Goal: Task Accomplishment & Management: Use online tool/utility

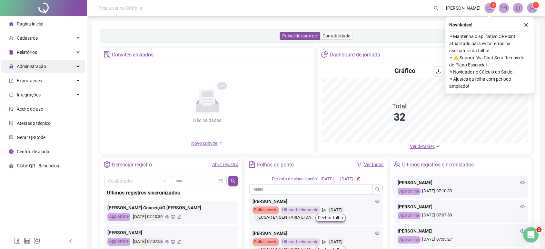
click at [41, 66] on span "Administração" at bounding box center [31, 66] width 29 height 5
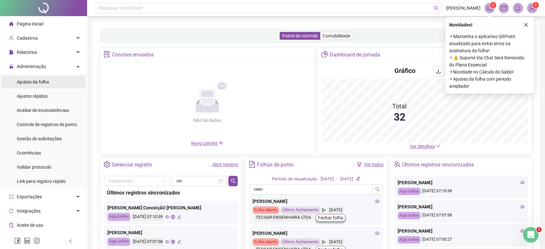
click at [54, 82] on li "Ajustes da folha" at bounding box center [43, 82] width 84 height 13
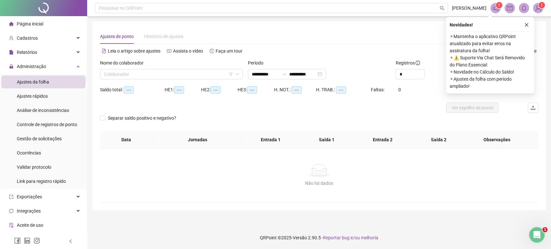
type input "**********"
click at [22, 26] on span "Página inicial" at bounding box center [30, 23] width 26 height 5
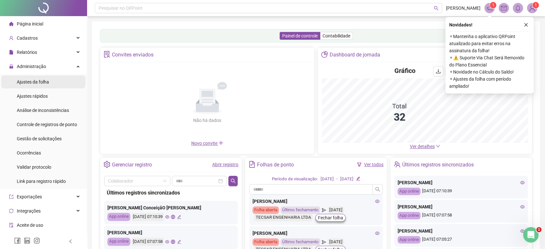
click at [31, 79] on span "Ajustes da folha" at bounding box center [33, 81] width 32 height 5
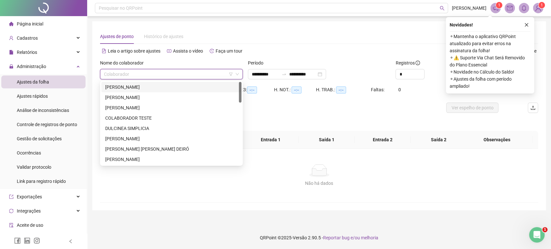
click at [121, 75] on input "search" at bounding box center [168, 74] width 129 height 10
click at [127, 87] on div "ALISSON PIRES AZEVEDO" at bounding box center [171, 87] width 132 height 7
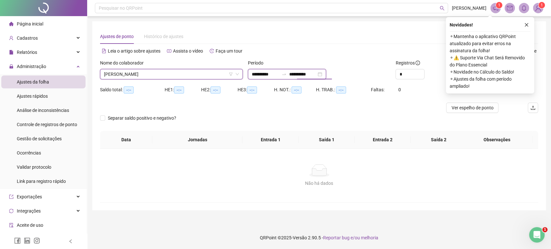
click at [310, 77] on input "**********" at bounding box center [302, 74] width 27 height 7
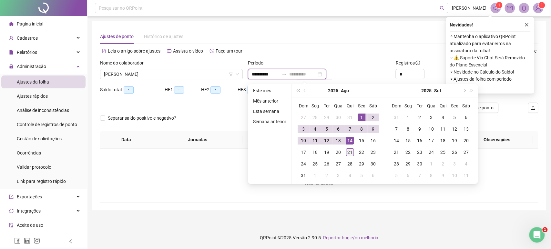
type input "**********"
click at [349, 151] on div "21" at bounding box center [350, 152] width 8 height 8
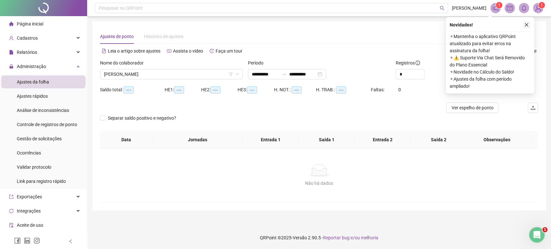
click at [527, 24] on icon "close" at bounding box center [526, 25] width 5 height 5
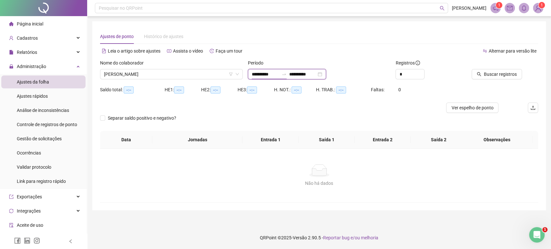
click at [267, 73] on input "**********" at bounding box center [265, 74] width 27 height 7
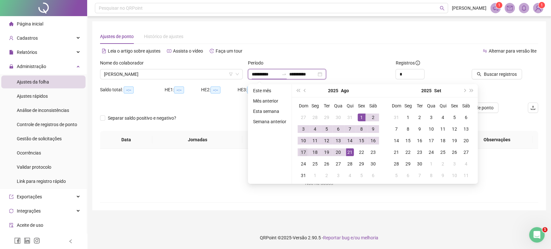
type input "**********"
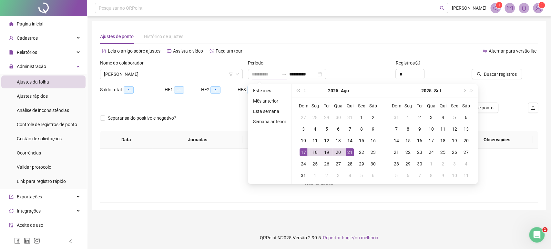
click at [300, 152] on div "17" at bounding box center [303, 152] width 8 height 8
type input "**********"
click at [352, 151] on div "21" at bounding box center [350, 152] width 8 height 8
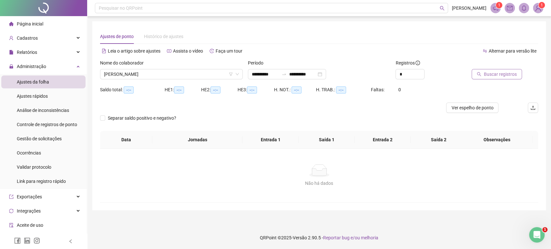
click at [480, 75] on icon "search" at bounding box center [479, 74] width 4 height 4
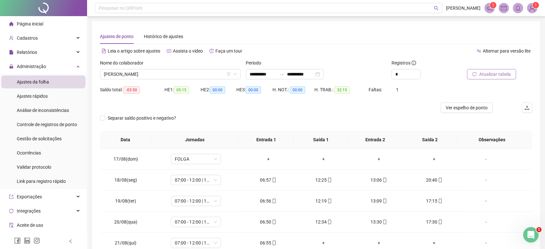
click at [441, 54] on div "Alternar para versão lite" at bounding box center [424, 51] width 216 height 10
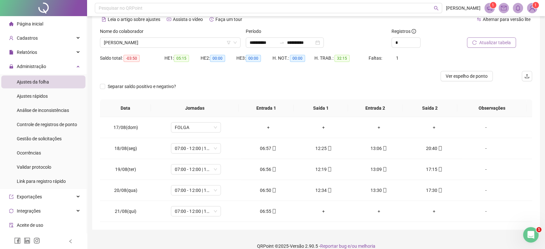
scroll to position [39, 0]
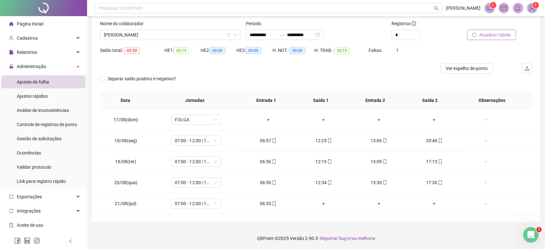
click at [439, 38] on div "*" at bounding box center [426, 35] width 68 height 10
click at [273, 198] on td "06:55" at bounding box center [268, 203] width 55 height 21
click at [268, 204] on div "06:55" at bounding box center [268, 203] width 45 height 7
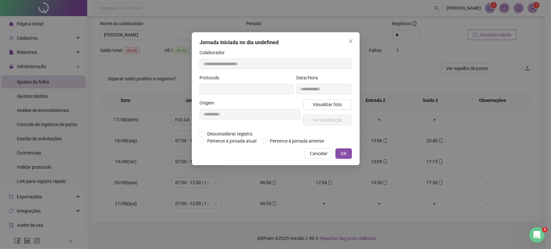
type input "**********"
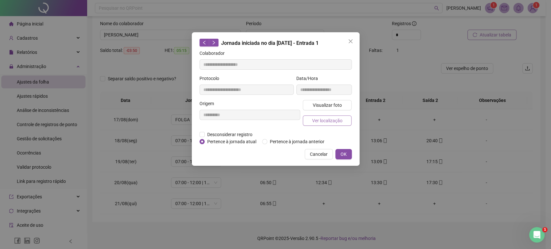
click at [313, 123] on span "Ver localização" at bounding box center [327, 120] width 30 height 7
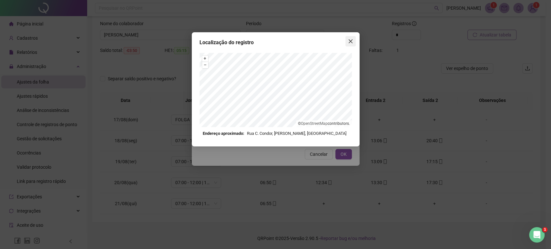
click at [348, 44] on icon "close" at bounding box center [350, 41] width 5 height 5
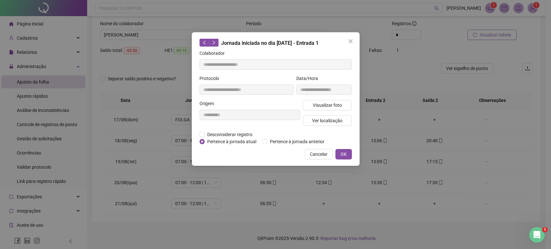
click at [348, 44] on icon "close" at bounding box center [350, 41] width 5 height 5
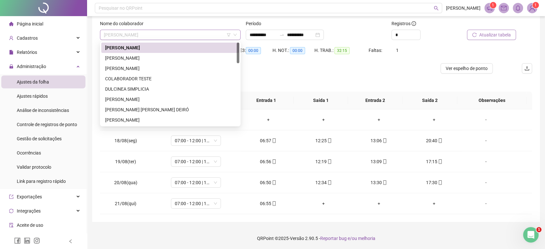
click at [191, 34] on span "ALISSON PIRES AZEVEDO" at bounding box center [170, 35] width 133 height 10
click at [166, 63] on div "AMARILDO BARRETO DOS SANTOS" at bounding box center [170, 58] width 138 height 10
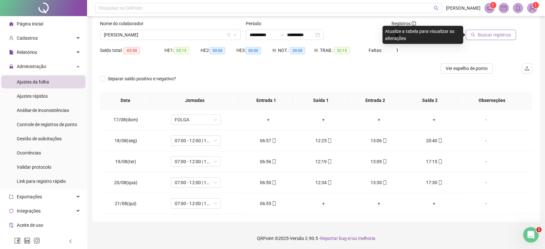
click at [485, 39] on button "Buscar registros" at bounding box center [491, 35] width 50 height 10
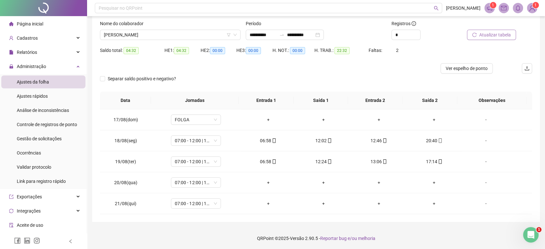
click at [480, 33] on span "Atualizar tabela" at bounding box center [496, 34] width 32 height 7
click at [259, 74] on div "Separar saldo positivo e negativo?" at bounding box center [316, 83] width 432 height 18
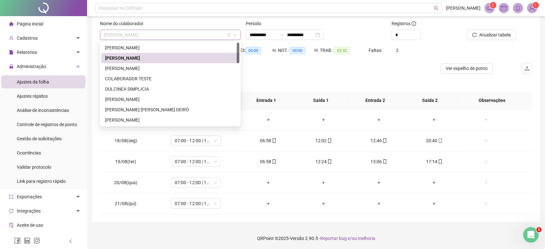
click at [201, 30] on span "AMARILDO BARRETO DOS SANTOS" at bounding box center [170, 35] width 133 height 10
click at [131, 97] on div "EDSON OLIVEIRA TEIXEIRA" at bounding box center [170, 99] width 130 height 7
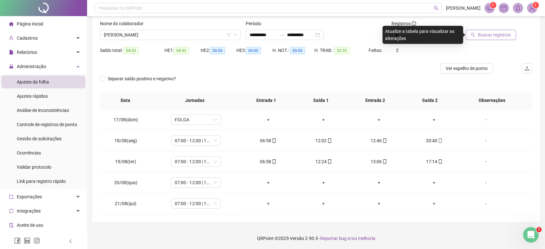
click at [491, 34] on span "Buscar registros" at bounding box center [494, 34] width 33 height 7
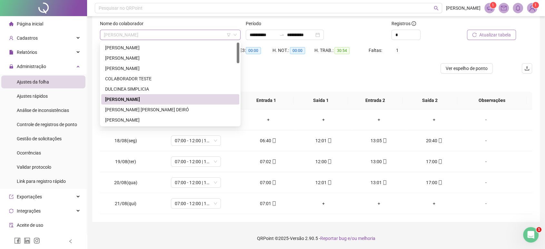
click at [191, 32] on span "EDSON OLIVEIRA TEIXEIRA" at bounding box center [170, 35] width 133 height 10
click at [143, 120] on div "ERICK SILVA SANTOS" at bounding box center [170, 119] width 130 height 7
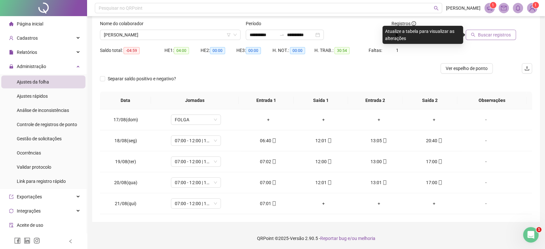
click at [484, 30] on button "Buscar registros" at bounding box center [491, 35] width 50 height 10
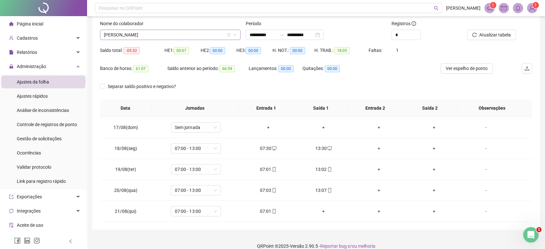
click at [202, 37] on span "ERICK SILVA SANTOS" at bounding box center [170, 35] width 133 height 10
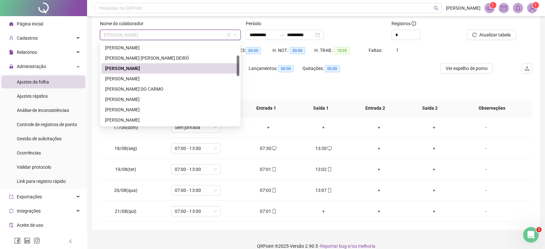
drag, startPoint x: 238, startPoint y: 54, endPoint x: 234, endPoint y: 67, distance: 14.0
click at [234, 67] on div "DULCINEA SIMPLICIA EDSON OLIVEIRA TEIXEIRA ELVIS GLAUBER RAMOS MARÇAL DEIRÓ ERI…" at bounding box center [170, 84] width 138 height 83
click at [190, 75] on div "GEOVANE DOS SANTOS SILVA" at bounding box center [170, 77] width 130 height 7
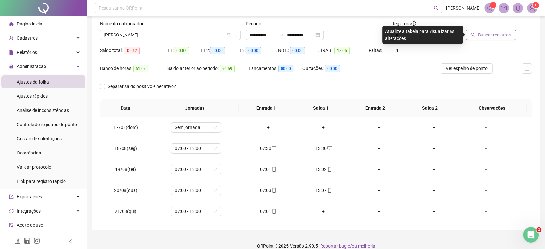
click at [497, 35] on span "Buscar registros" at bounding box center [494, 34] width 33 height 7
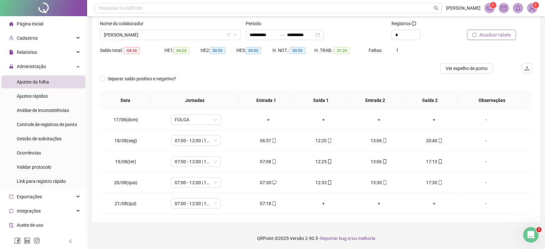
scroll to position [39, 0]
click at [261, 204] on div "07:18" at bounding box center [268, 204] width 45 height 7
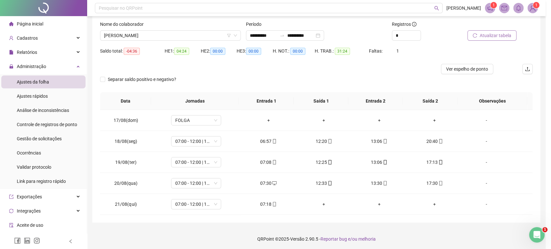
type input "**********"
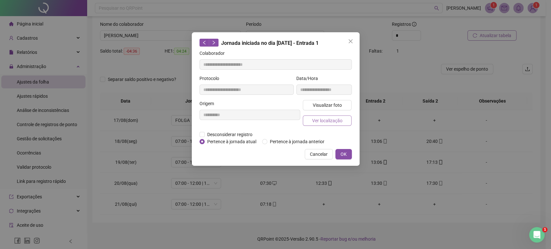
click at [317, 125] on button "Ver localização" at bounding box center [327, 121] width 49 height 10
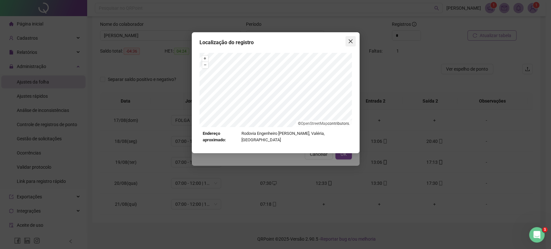
click at [348, 37] on button "Close" at bounding box center [350, 41] width 10 height 10
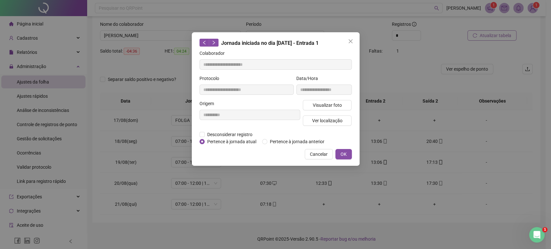
click at [348, 37] on button "Close" at bounding box center [350, 41] width 10 height 10
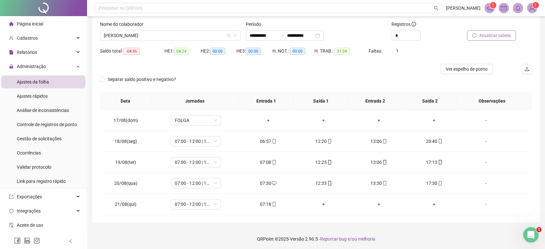
click at [330, 61] on div "H. TRAB.: 31:24" at bounding box center [342, 55] width 54 height 18
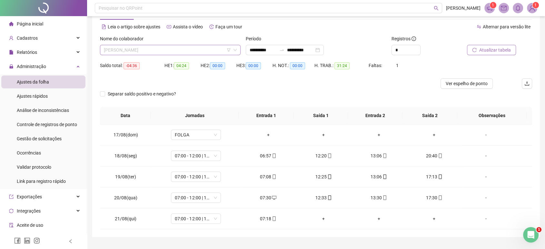
click at [179, 49] on span "GEOVANE DOS SANTOS SILVA" at bounding box center [170, 50] width 133 height 10
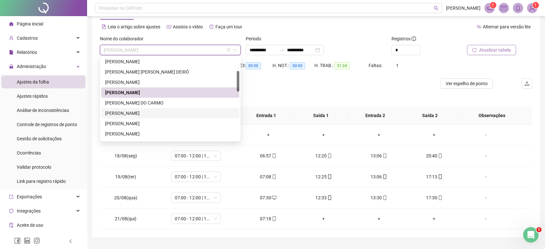
click at [143, 114] on div "HAMILTON CONCEIÇÃO SANTOS JUNIOR" at bounding box center [170, 113] width 130 height 7
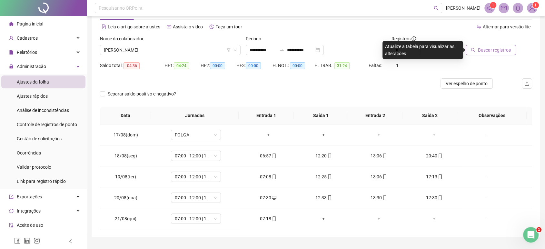
click at [486, 46] on span "Buscar registros" at bounding box center [494, 49] width 33 height 7
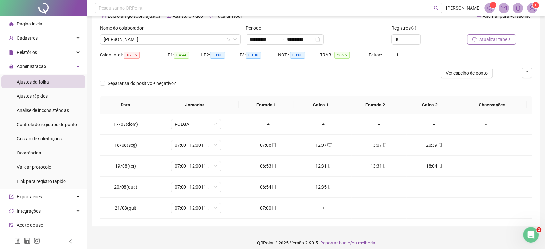
scroll to position [39, 0]
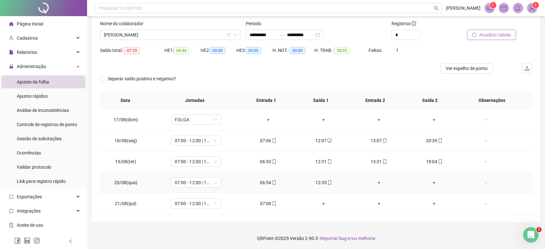
click at [328, 185] on span at bounding box center [329, 182] width 5 height 5
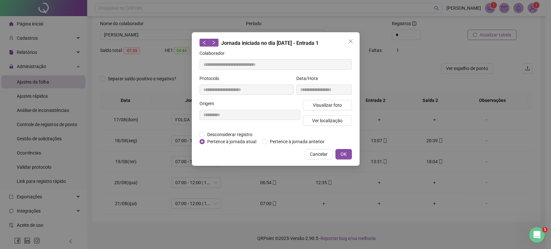
type input "**********"
click at [318, 124] on span "Ver localização" at bounding box center [327, 120] width 30 height 7
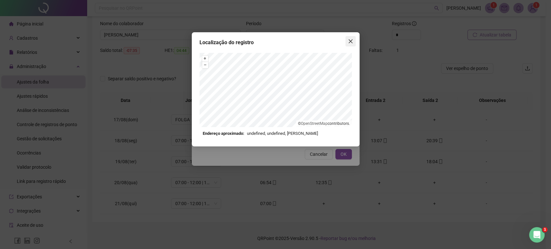
click at [351, 45] on button "Close" at bounding box center [350, 41] width 10 height 10
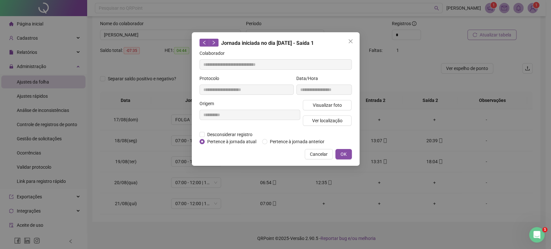
click at [351, 45] on button "Close" at bounding box center [350, 41] width 10 height 10
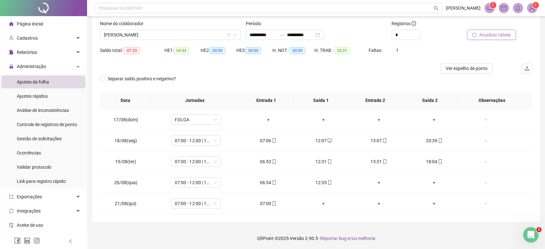
click at [316, 78] on div "Separar saldo positivo e negativo?" at bounding box center [316, 83] width 432 height 18
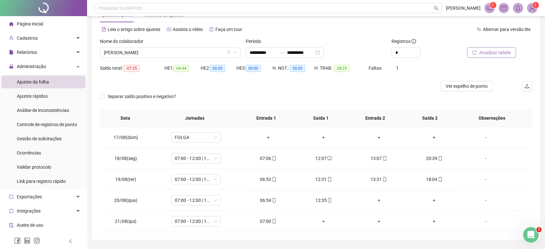
scroll to position [11, 0]
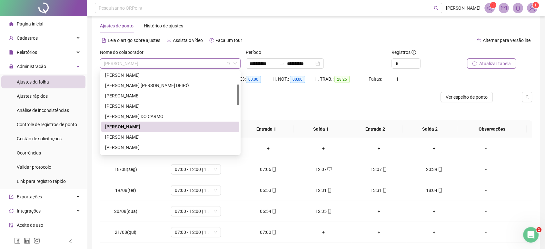
click at [186, 62] on span "HAMILTON CONCEIÇÃO SANTOS JUNIOR" at bounding box center [170, 64] width 133 height 10
click at [145, 146] on div "JADSON BATISTA DOS SANTOS" at bounding box center [170, 147] width 130 height 7
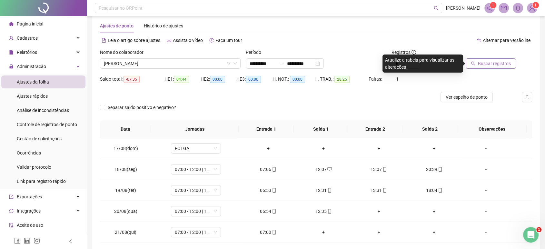
click at [478, 66] on button "Buscar registros" at bounding box center [491, 63] width 50 height 10
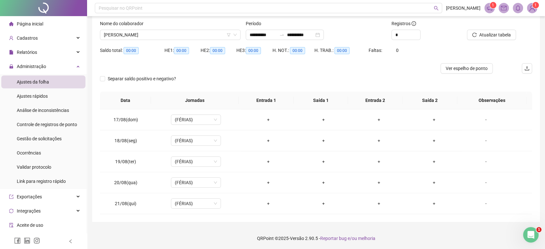
scroll to position [0, 0]
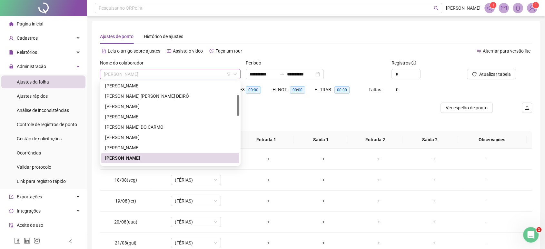
click at [201, 73] on span "JADSON BATISTA DOS SANTOS" at bounding box center [170, 74] width 133 height 10
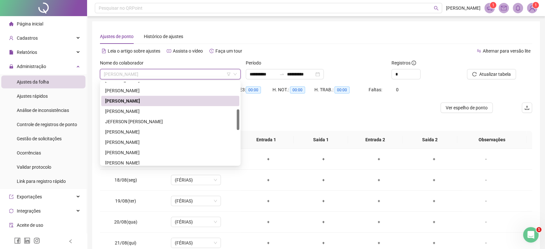
drag, startPoint x: 237, startPoint y: 105, endPoint x: 230, endPoint y: 121, distance: 17.0
click at [230, 121] on div "HAMILTON CONCEIÇÃO SANTOS JUNIOR IAGO LUIS SANTOS DA SILVA JADSON BATISTA DOS S…" at bounding box center [170, 123] width 138 height 83
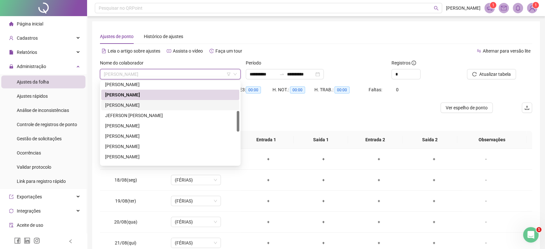
click at [204, 106] on div "JEAN CARLOS TEIXEIRA SANTOS" at bounding box center [170, 105] width 130 height 7
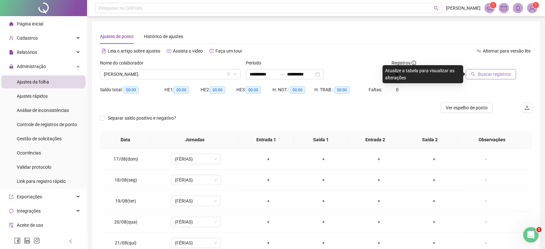
click at [474, 78] on button "Buscar registros" at bounding box center [491, 74] width 50 height 10
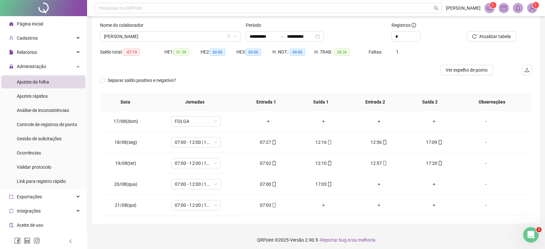
scroll to position [39, 0]
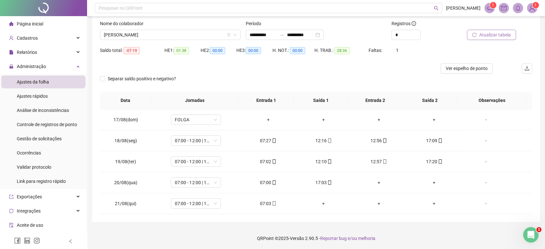
click at [508, 32] on span "Atualizar tabela" at bounding box center [496, 34] width 32 height 7
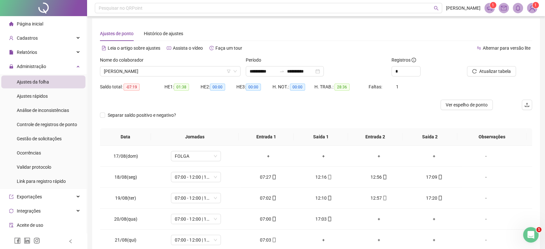
scroll to position [0, 0]
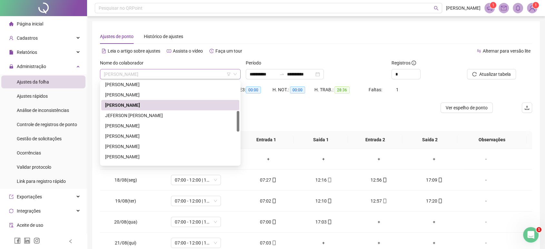
click at [124, 76] on span "JEAN CARLOS TEIXEIRA SANTOS" at bounding box center [170, 74] width 133 height 10
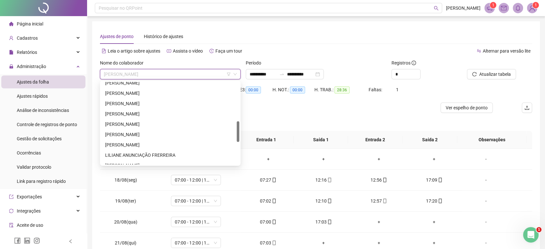
drag, startPoint x: 238, startPoint y: 116, endPoint x: 238, endPoint y: 128, distance: 12.3
click at [238, 128] on div at bounding box center [238, 131] width 3 height 21
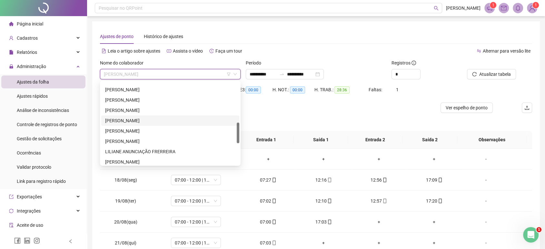
click at [204, 122] on div "JOSÉ NILSON BARBOSA DOS SANTOS" at bounding box center [170, 120] width 130 height 7
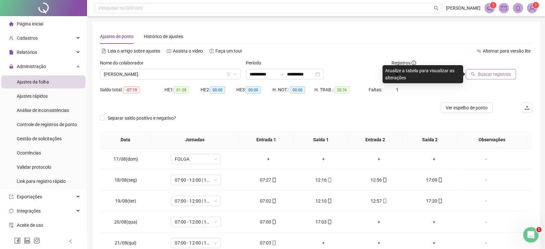
click at [496, 78] on button "Buscar registros" at bounding box center [491, 74] width 50 height 10
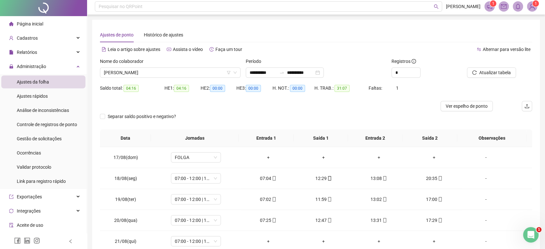
scroll to position [0, 0]
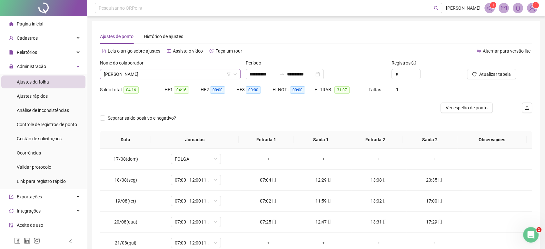
click at [210, 73] on span "JOSÉ NILSON BARBOSA DOS SANTOS" at bounding box center [170, 74] width 133 height 10
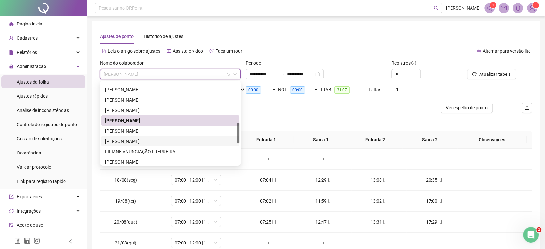
click at [153, 139] on div "JOSÉ VALTER DOS SANTOS" at bounding box center [170, 141] width 130 height 7
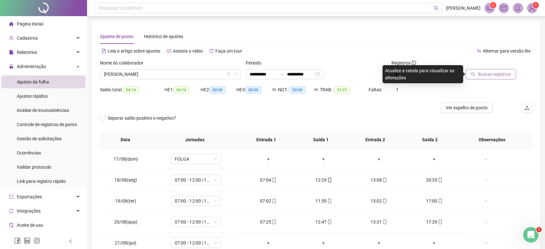
click at [495, 71] on span "Buscar registros" at bounding box center [494, 74] width 33 height 7
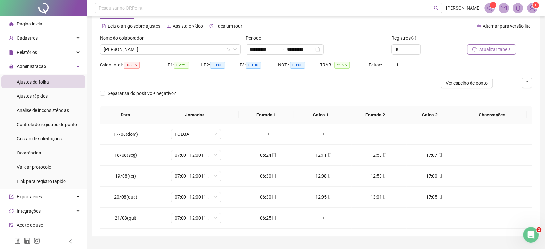
scroll to position [31, 0]
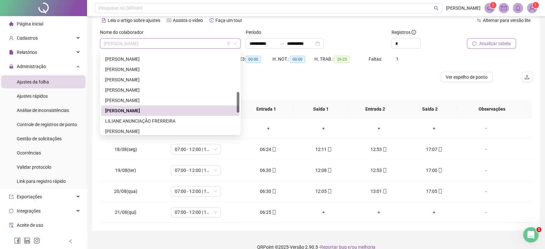
click at [166, 48] on span "JOSÉ VALTER DOS SANTOS" at bounding box center [170, 44] width 133 height 10
click at [138, 129] on div "LUIZ ANDRÉ GOMES DE ALELUIA" at bounding box center [170, 131] width 130 height 7
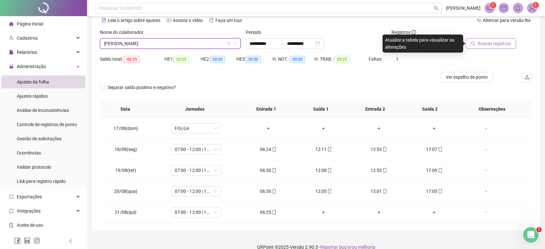
click at [497, 43] on span "Buscar registros" at bounding box center [494, 43] width 33 height 7
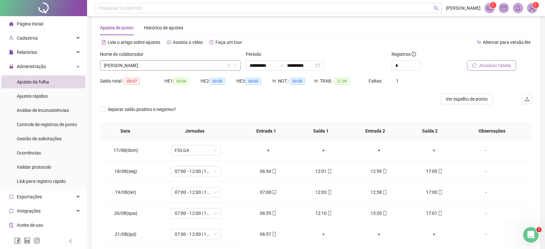
scroll to position [165, 0]
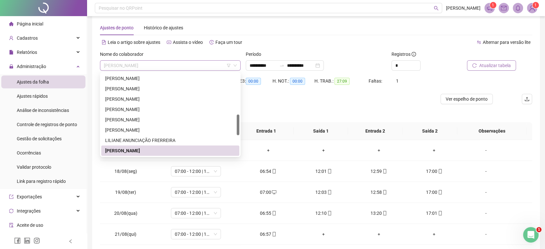
click at [194, 61] on span "LUIZ ANDRÉ GOMES DE ALELUIA" at bounding box center [170, 66] width 133 height 10
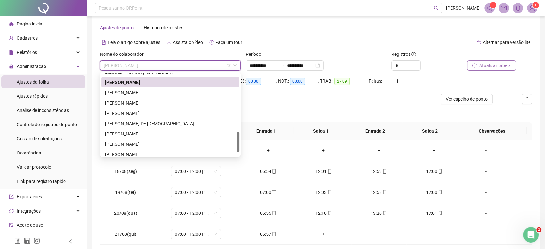
drag, startPoint x: 238, startPoint y: 116, endPoint x: 236, endPoint y: 134, distance: 17.7
click at [236, 134] on div "LILIANE ANUNCIAÇÃO FRERREIRA LUIZ ANDRÉ GOMES DE ALELUIA MATEUS DE OLIVEIRA TEI…" at bounding box center [170, 114] width 138 height 83
click at [161, 95] on div "MATEUS DE OLIVEIRA TEIXEIRA" at bounding box center [170, 91] width 130 height 7
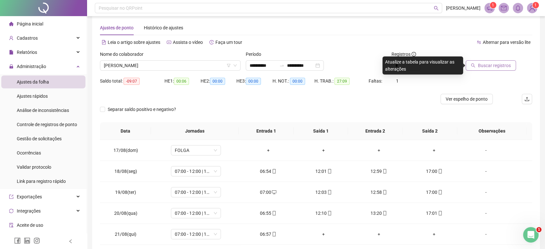
click at [498, 59] on div at bounding box center [491, 56] width 52 height 10
click at [493, 67] on span "Buscar registros" at bounding box center [494, 65] width 33 height 7
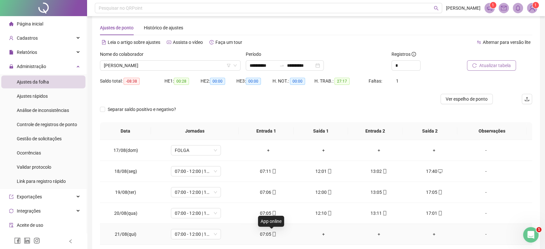
click at [273, 234] on icon "mobile" at bounding box center [274, 234] width 3 height 5
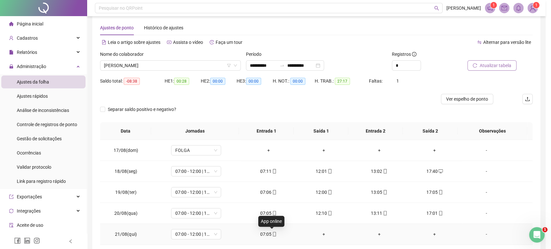
type input "**********"
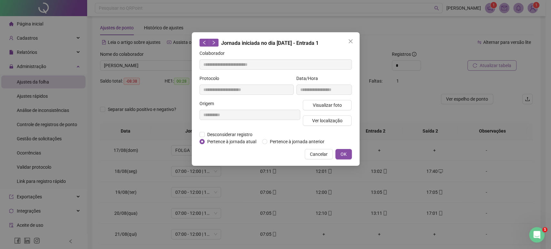
click at [325, 127] on div "Visualizar foto Ver localização" at bounding box center [327, 115] width 52 height 31
click at [320, 117] on span "Ver localização" at bounding box center [327, 120] width 30 height 7
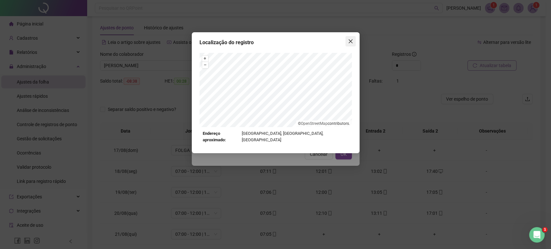
click at [353, 44] on button "Close" at bounding box center [350, 41] width 10 height 10
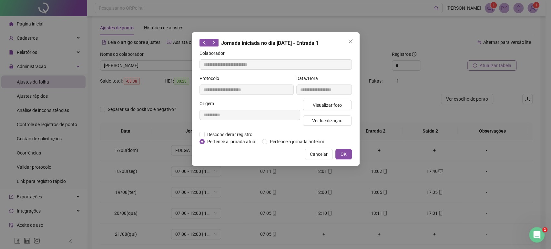
click at [353, 44] on button "Close" at bounding box center [350, 41] width 10 height 10
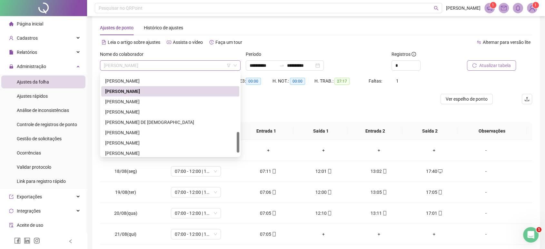
click at [178, 64] on span "MATEUS DE OLIVEIRA TEIXEIRA" at bounding box center [170, 66] width 133 height 10
click at [152, 105] on div "MIKAEL VITÓRIO CONCEIÇÃO DOS SANTOS" at bounding box center [170, 101] width 138 height 10
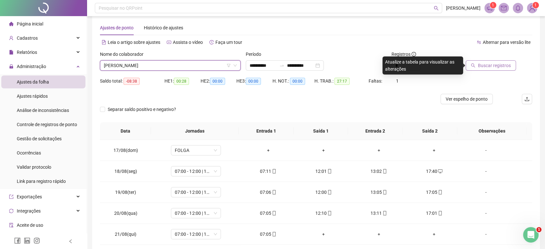
click at [483, 65] on span "Buscar registros" at bounding box center [494, 65] width 33 height 7
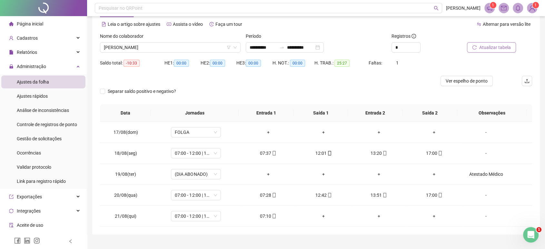
scroll to position [0, 0]
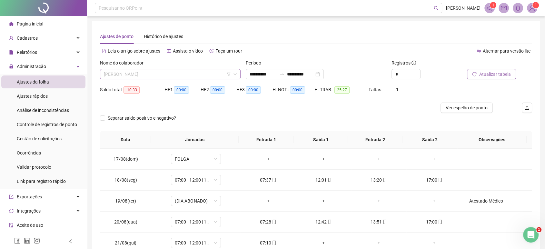
click at [212, 77] on span "MIKAEL VITÓRIO CONCEIÇÃO DOS SANTOS" at bounding box center [170, 74] width 133 height 10
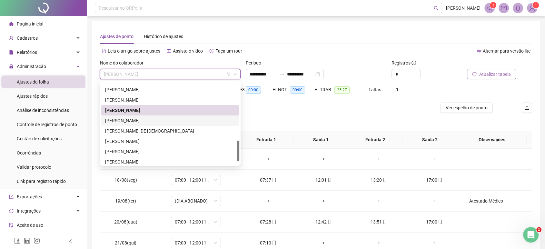
click at [173, 119] on div "MIZAEL SILVA DE VASCONCELOS" at bounding box center [170, 120] width 130 height 7
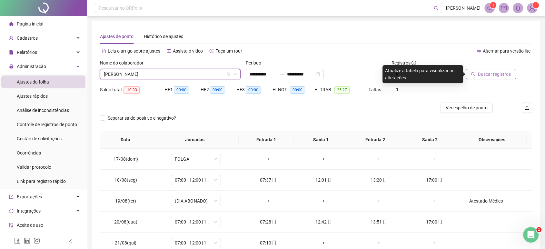
click at [478, 77] on button "Buscar registros" at bounding box center [491, 74] width 50 height 10
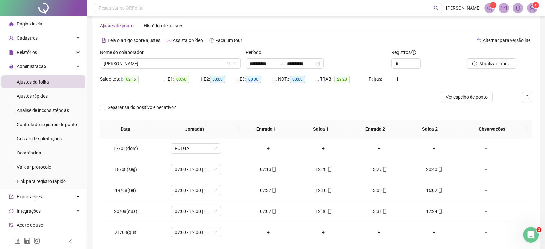
scroll to position [7, 0]
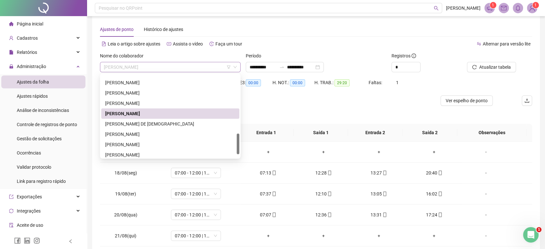
click at [211, 68] on span "MIZAEL SILVA DE VASCONCELOS" at bounding box center [170, 67] width 133 height 10
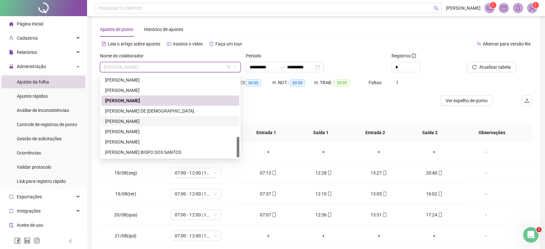
drag, startPoint x: 237, startPoint y: 140, endPoint x: 235, endPoint y: 158, distance: 18.3
click at [235, 158] on div "248618 281651 248660 LUIZ ANDRÉ GOMES DE ALELUIA MATEUS DE OLIVEIRA TEIXEIRA MI…" at bounding box center [170, 116] width 141 height 85
click at [188, 141] on div "UILSON DOS SANTOS DE OLIVEIRA" at bounding box center [170, 141] width 130 height 7
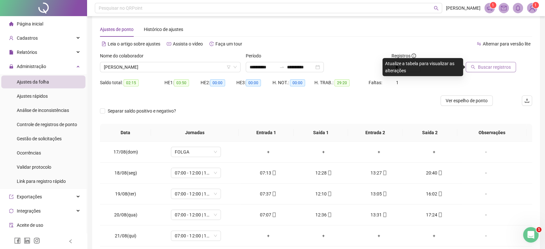
click at [489, 70] on span "Buscar registros" at bounding box center [494, 67] width 33 height 7
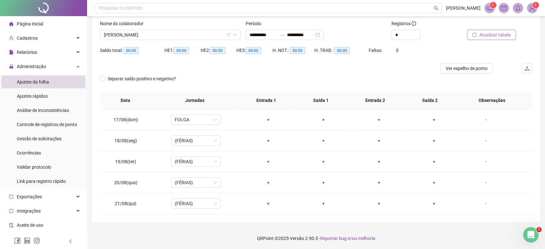
scroll to position [0, 0]
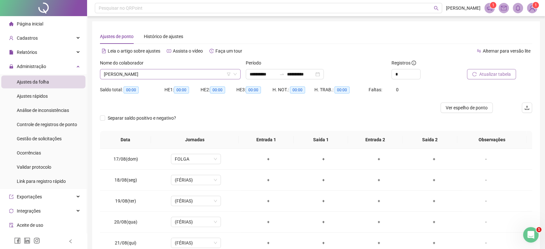
click at [192, 77] on span "UILSON DOS SANTOS DE OLIVEIRA" at bounding box center [170, 74] width 133 height 10
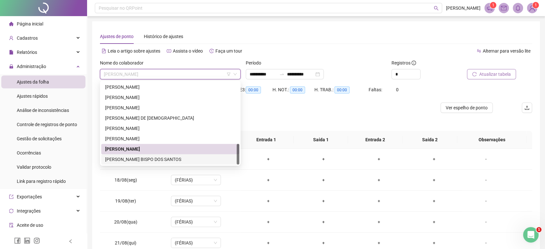
click at [157, 161] on div "VINICIUS DIAS BISPO DOS SANTOS" at bounding box center [170, 159] width 130 height 7
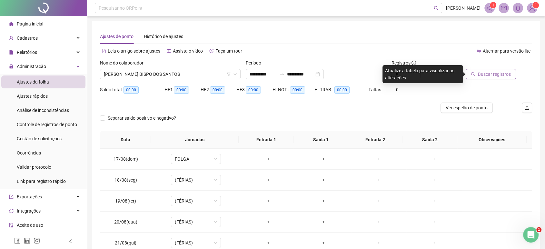
click at [479, 77] on span "Buscar registros" at bounding box center [494, 74] width 33 height 7
